Goal: Task Accomplishment & Management: Manage account settings

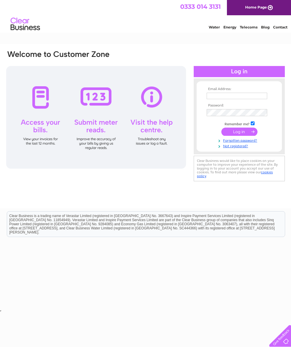
click at [45, 100] on div at bounding box center [96, 117] width 180 height 103
click at [41, 129] on div at bounding box center [96, 117] width 180 height 103
click at [43, 100] on div at bounding box center [96, 117] width 180 height 103
click at [241, 72] on div at bounding box center [238, 71] width 91 height 11
click at [212, 99] on input "text" at bounding box center [236, 96] width 60 height 6
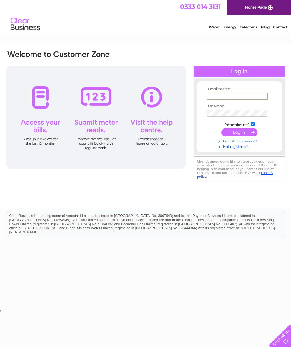
click at [213, 100] on input "text" at bounding box center [236, 96] width 61 height 7
type input "[EMAIL_ADDRESS][DOMAIN_NAME]"
click at [209, 123] on td "Remember me?" at bounding box center [239, 124] width 68 height 6
click at [243, 138] on td at bounding box center [239, 132] width 68 height 11
click at [240, 136] on input "submit" at bounding box center [239, 132] width 36 height 8
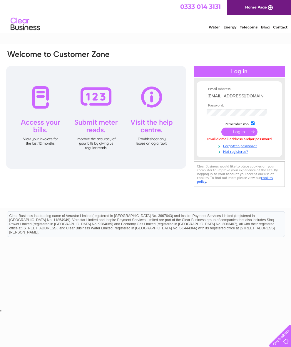
click at [252, 136] on input "submit" at bounding box center [239, 132] width 36 height 8
